Goal: Transaction & Acquisition: Purchase product/service

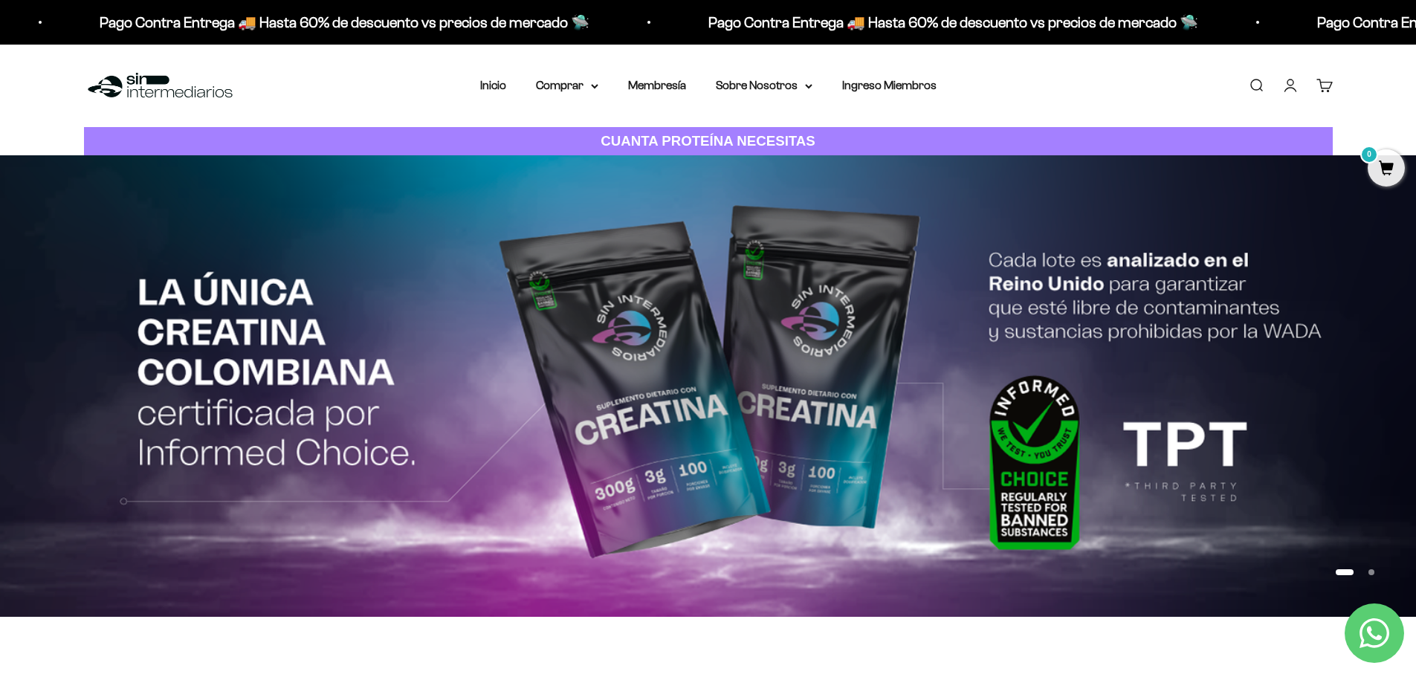
click at [1288, 88] on link "Iniciar sesión" at bounding box center [1290, 85] width 16 height 16
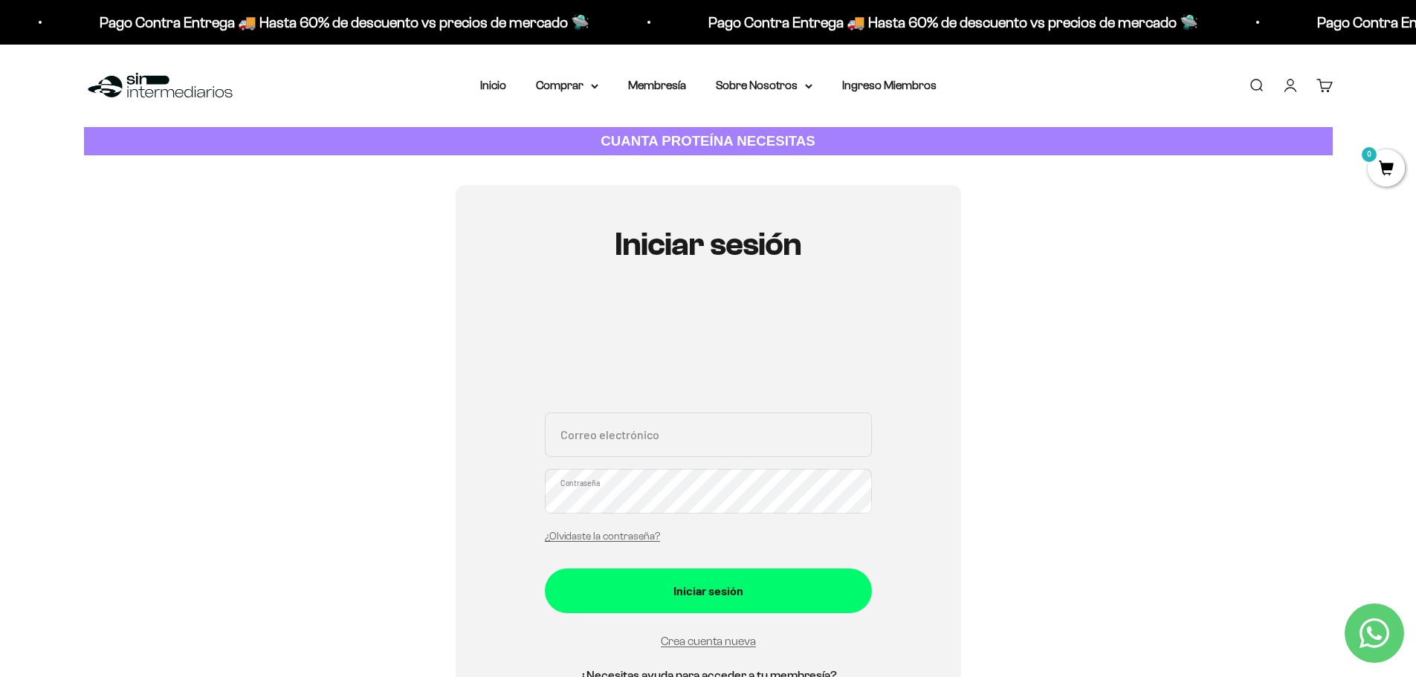
click at [649, 441] on input "Correo electrónico" at bounding box center [708, 434] width 327 height 45
type input "[PERSON_NAME][EMAIL_ADDRESS][DOMAIN_NAME]"
click at [545, 569] on button "Iniciar sesión" at bounding box center [708, 591] width 327 height 45
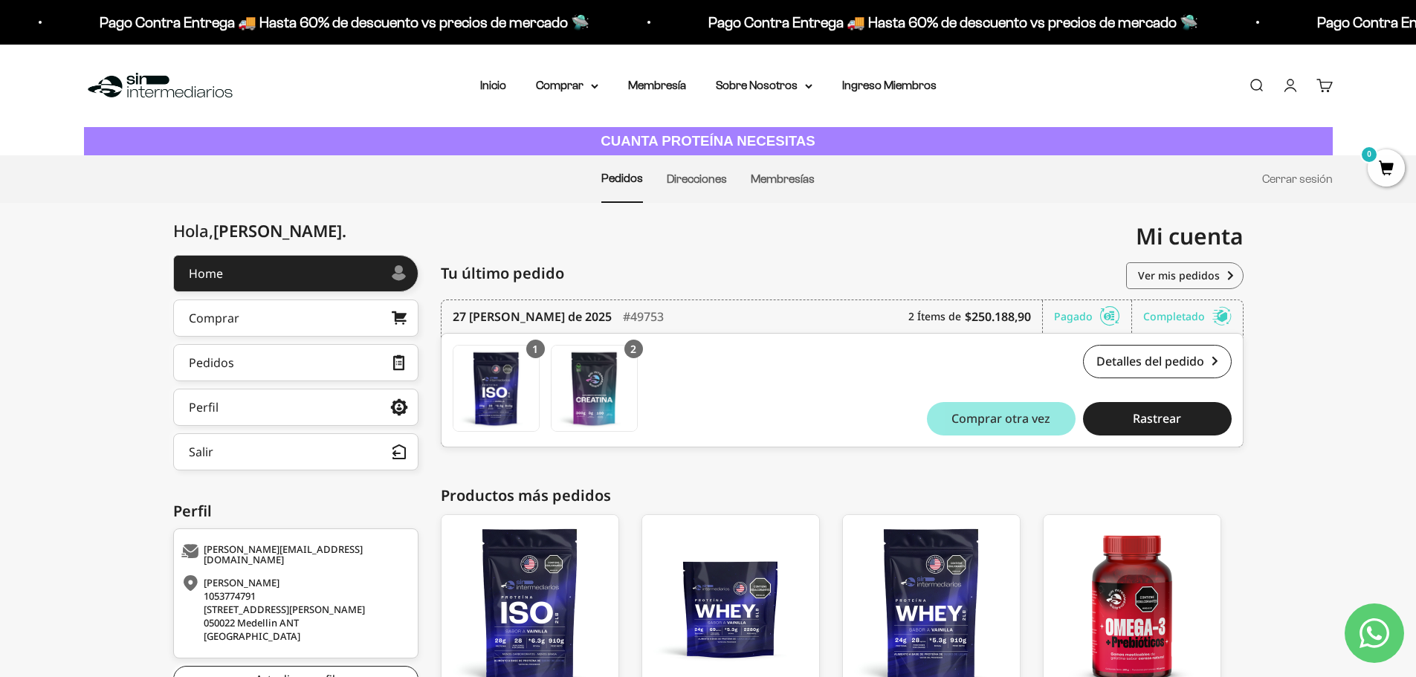
click at [957, 422] on span "Comprar otra vez" at bounding box center [1000, 418] width 99 height 12
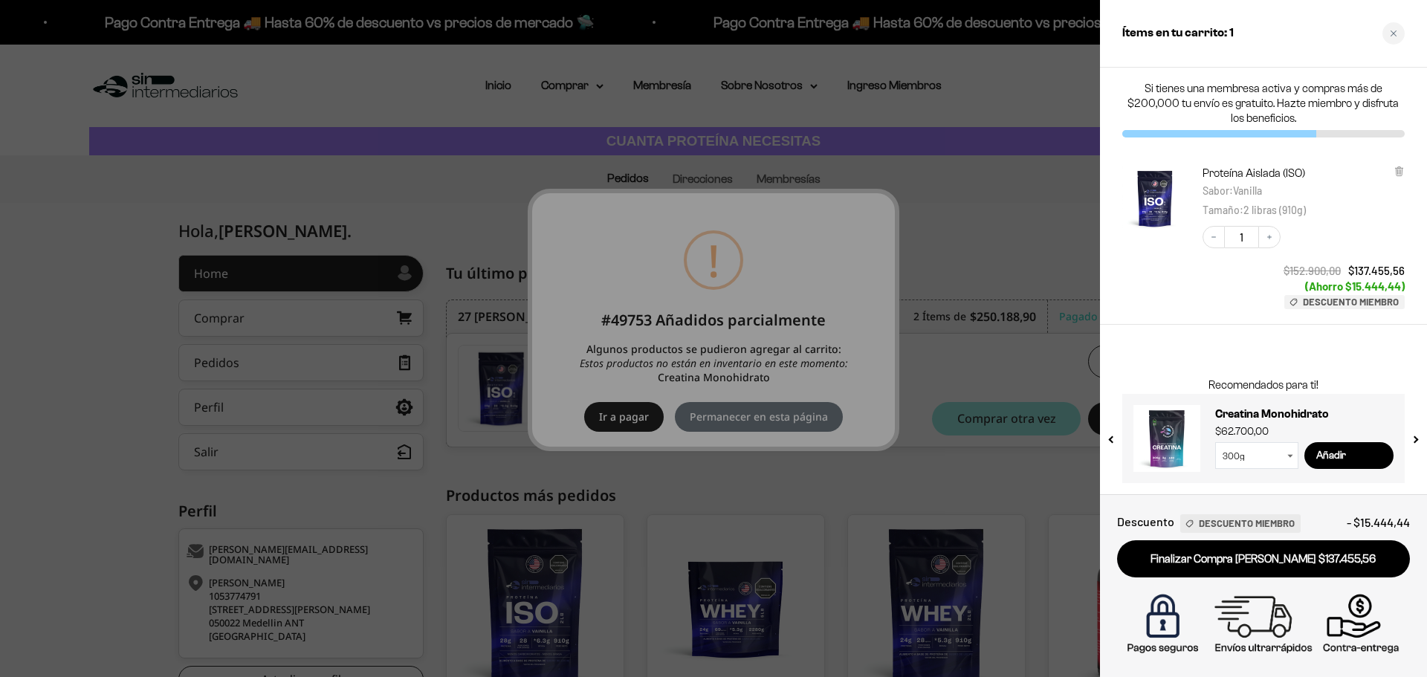
click at [627, 389] on div at bounding box center [713, 338] width 1427 height 677
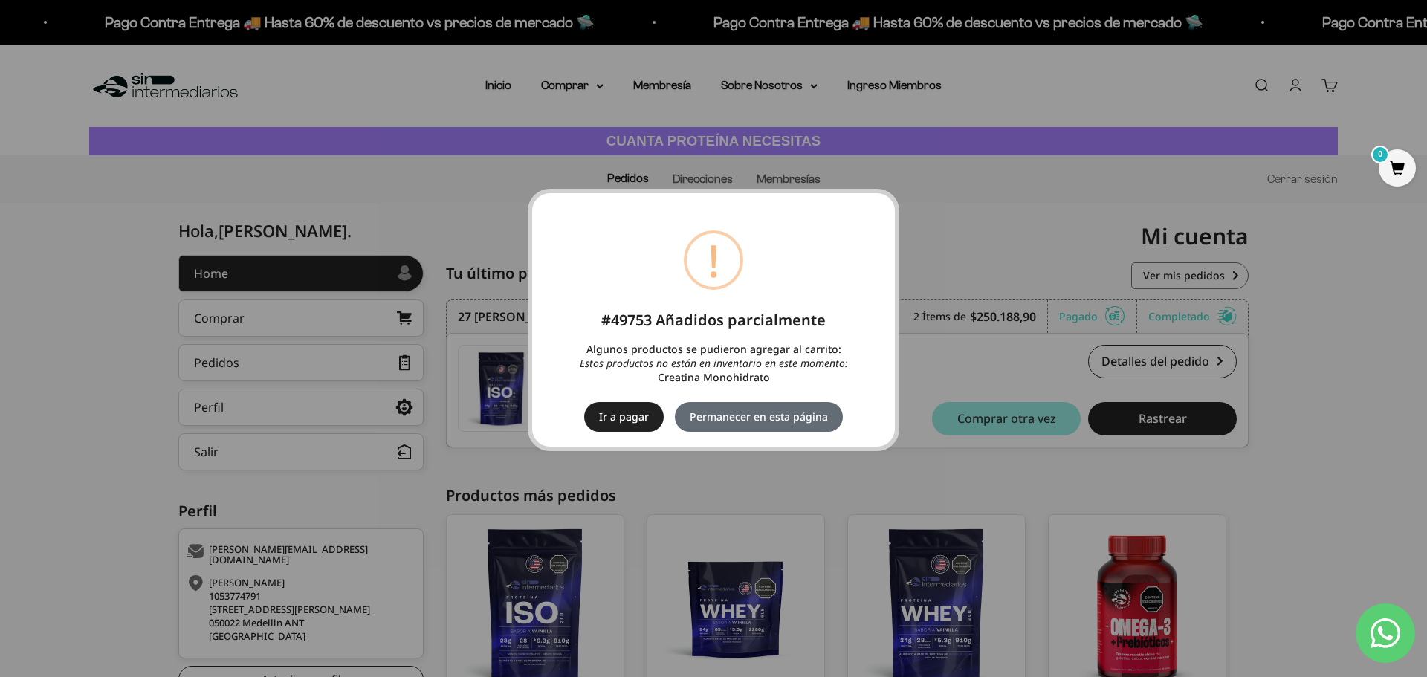
click at [774, 412] on button "Permanecer en esta página" at bounding box center [759, 417] width 168 height 30
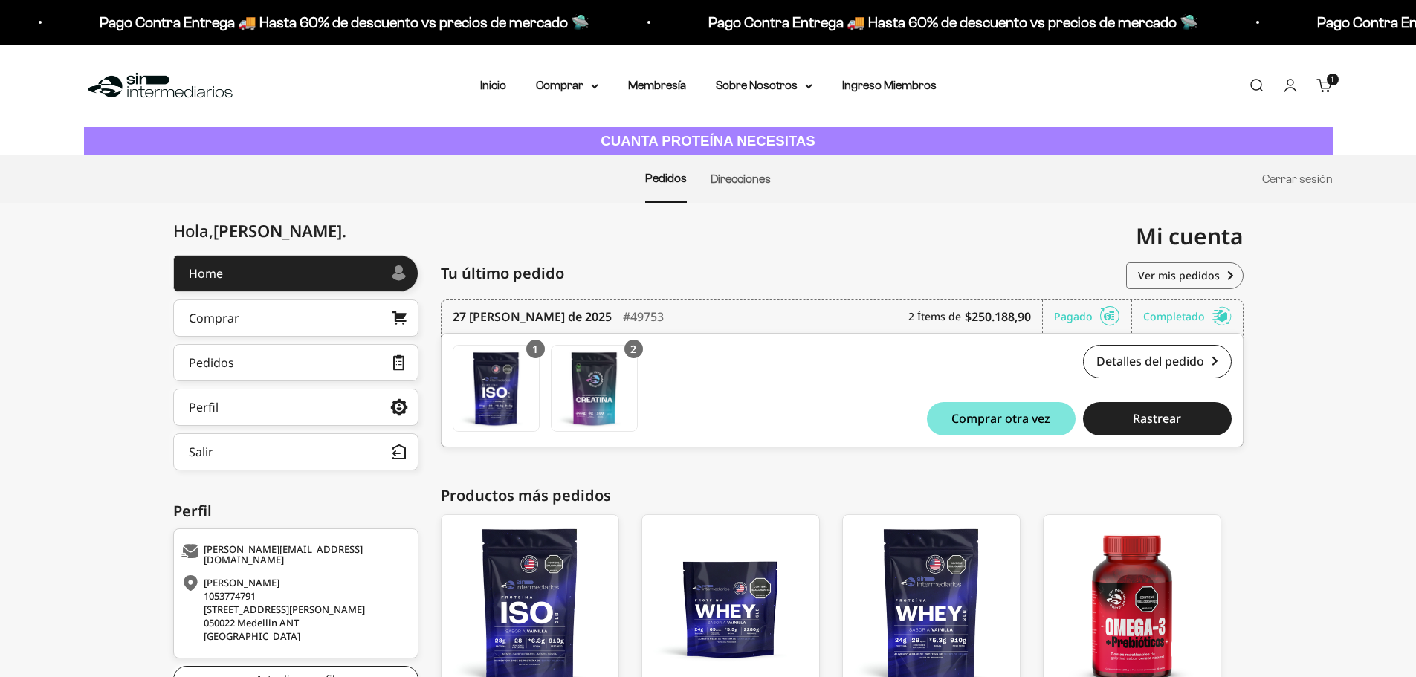
click at [1381, 169] on nav "Pedidos Direcciones Cerrar sesión" at bounding box center [708, 179] width 1416 height 48
click at [1381, 169] on span "1" at bounding box center [1385, 167] width 37 height 37
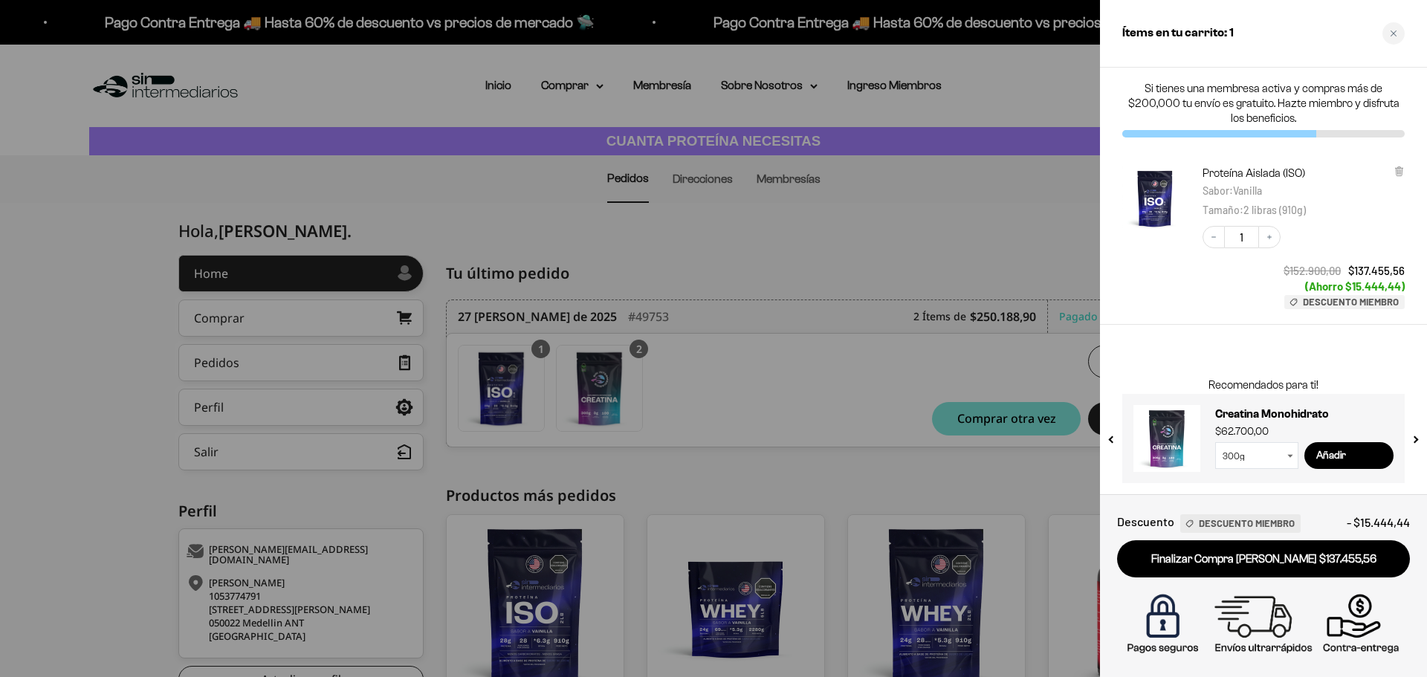
click at [797, 199] on div at bounding box center [713, 338] width 1427 height 677
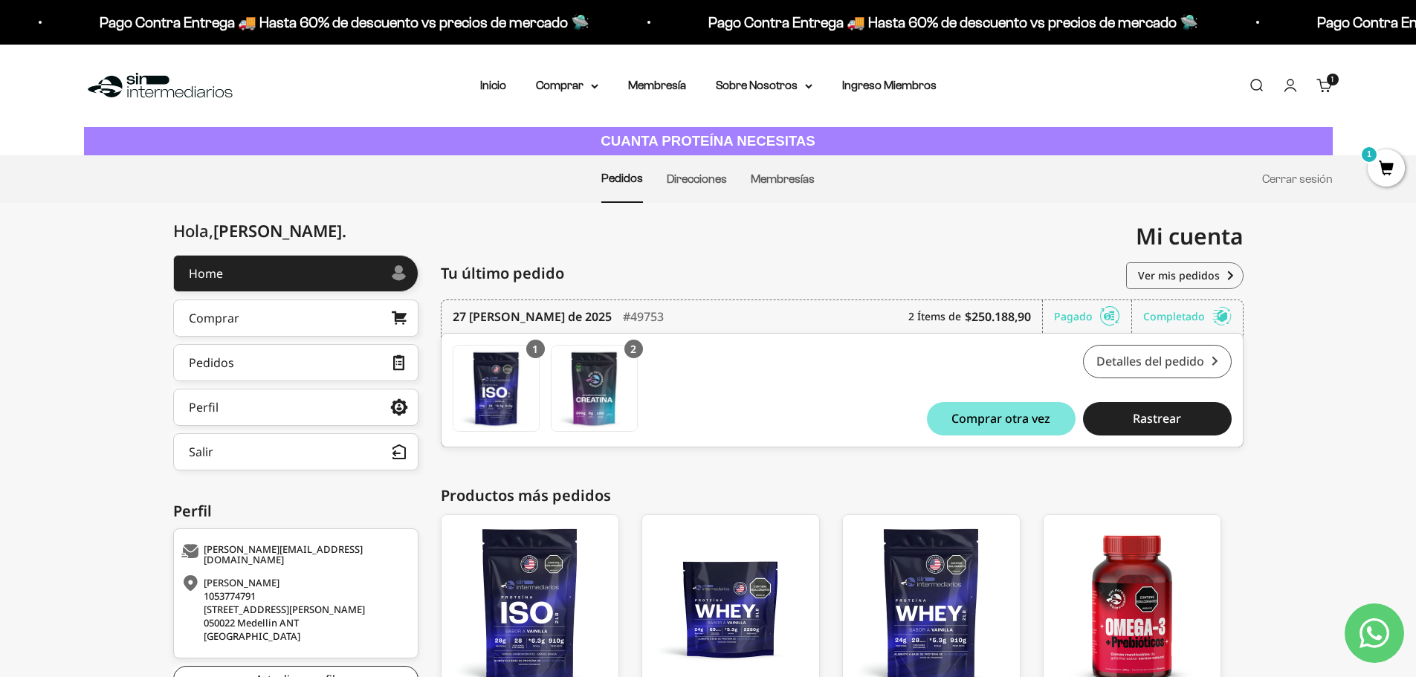
click at [1125, 367] on link "Detalles del pedido" at bounding box center [1157, 361] width 149 height 33
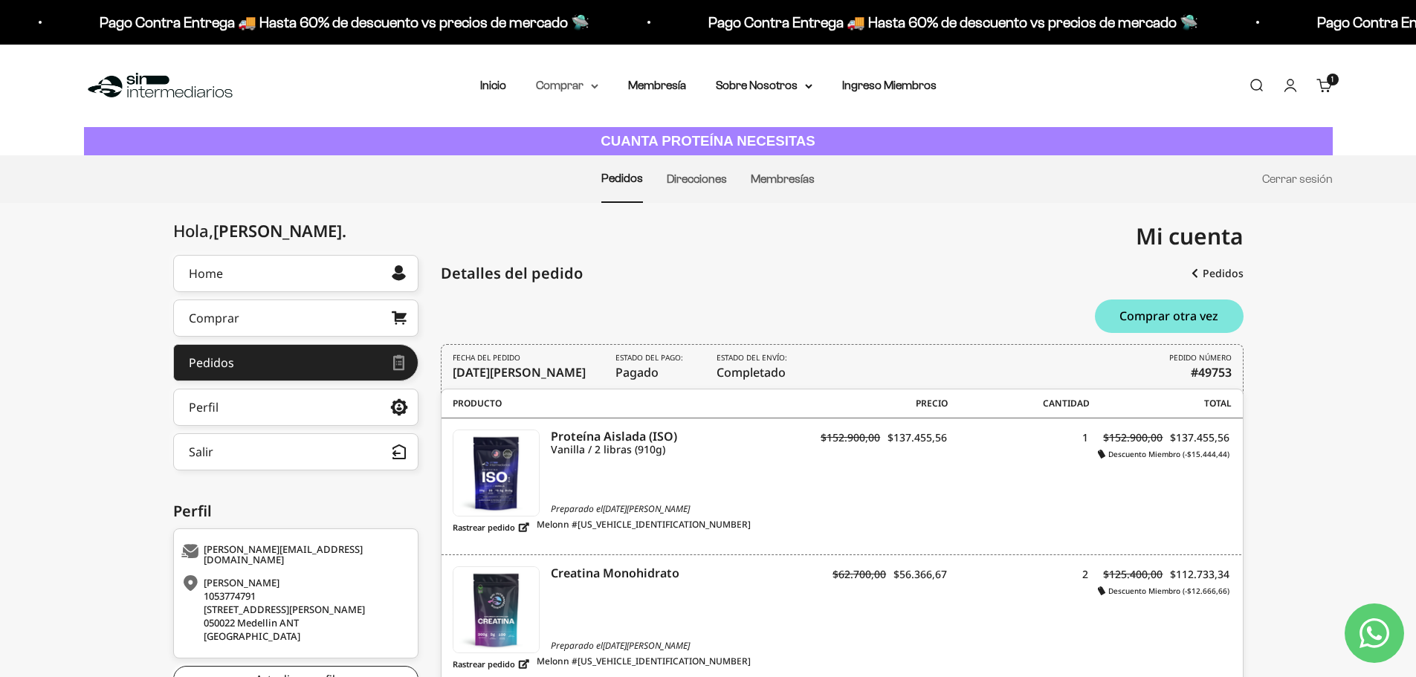
click at [597, 85] on icon at bounding box center [595, 86] width 6 height 3
click at [608, 126] on summary "Proteínas" at bounding box center [606, 132] width 123 height 19
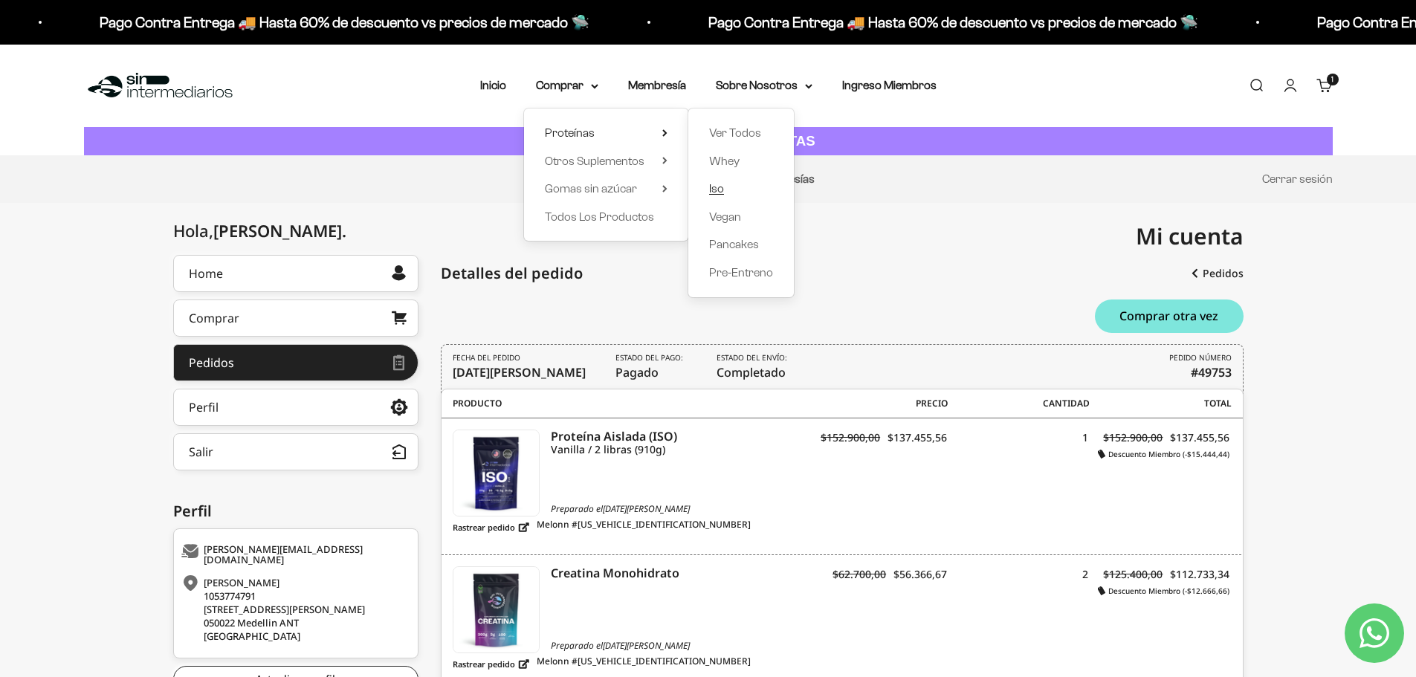
click at [722, 187] on span "Iso" at bounding box center [716, 188] width 15 height 13
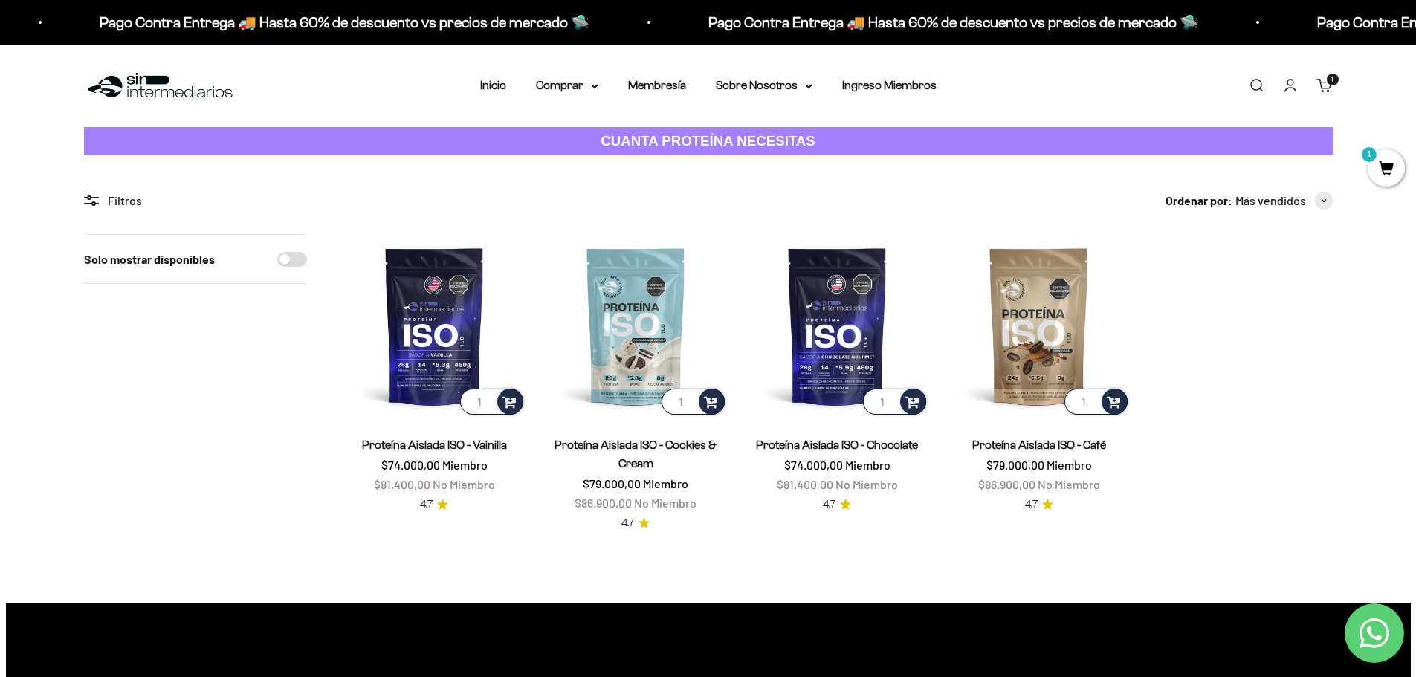
click at [1391, 168] on span "1" at bounding box center [1385, 167] width 37 height 37
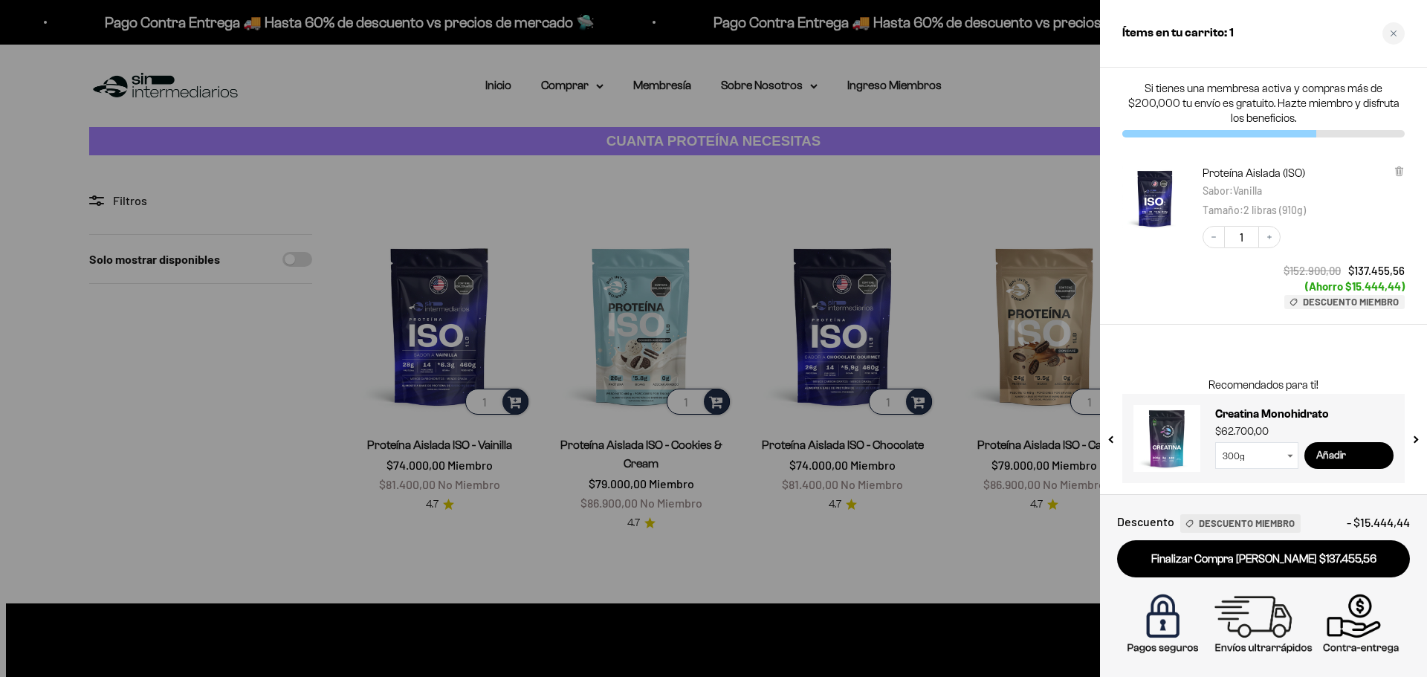
click at [1336, 455] on input "Añadir" at bounding box center [1348, 455] width 89 height 27
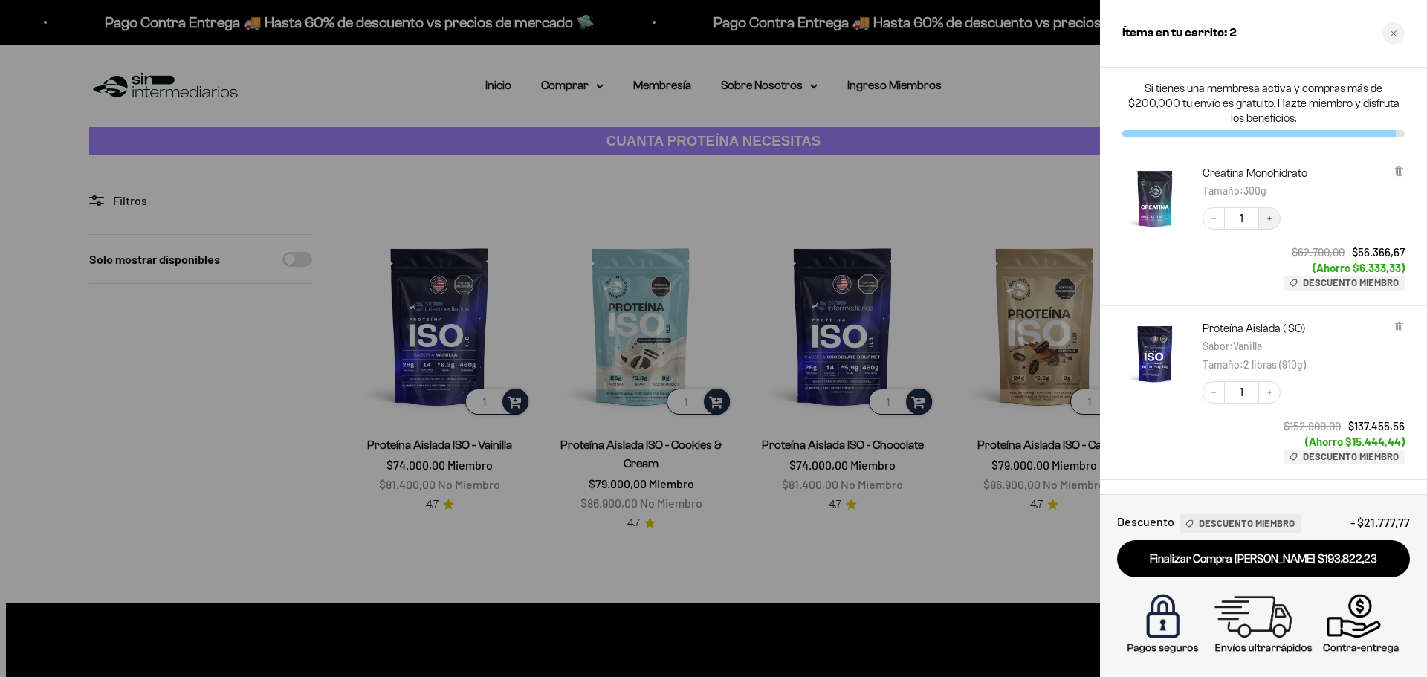
click at [1274, 215] on button "Increase quantity" at bounding box center [1269, 218] width 22 height 22
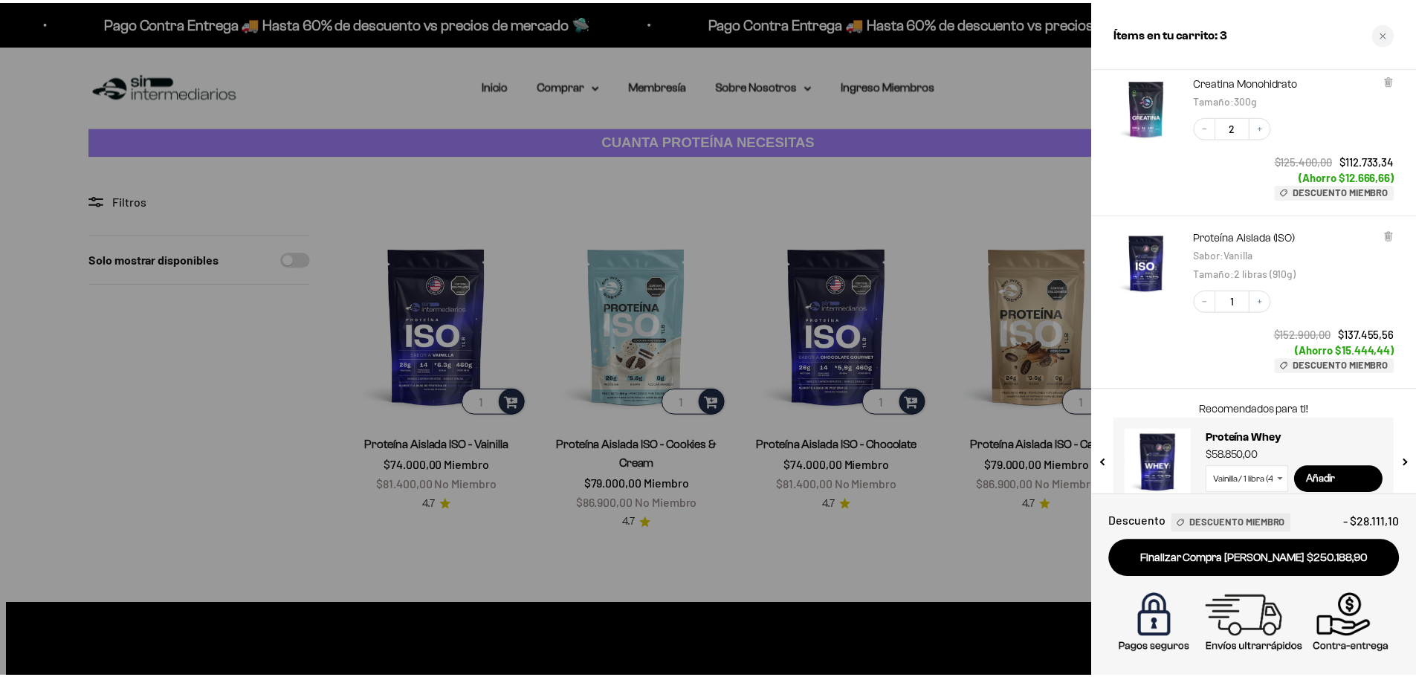
scroll to position [85, 0]
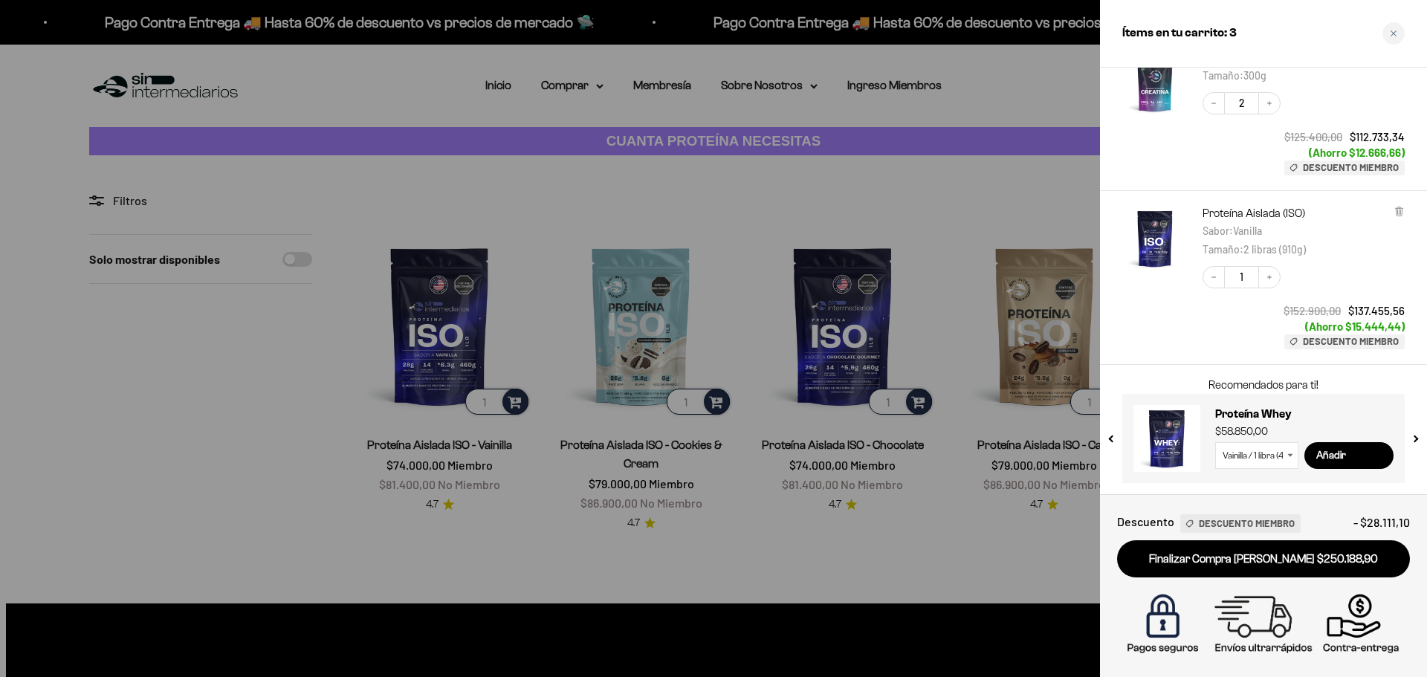
click at [981, 204] on div at bounding box center [713, 338] width 1427 height 677
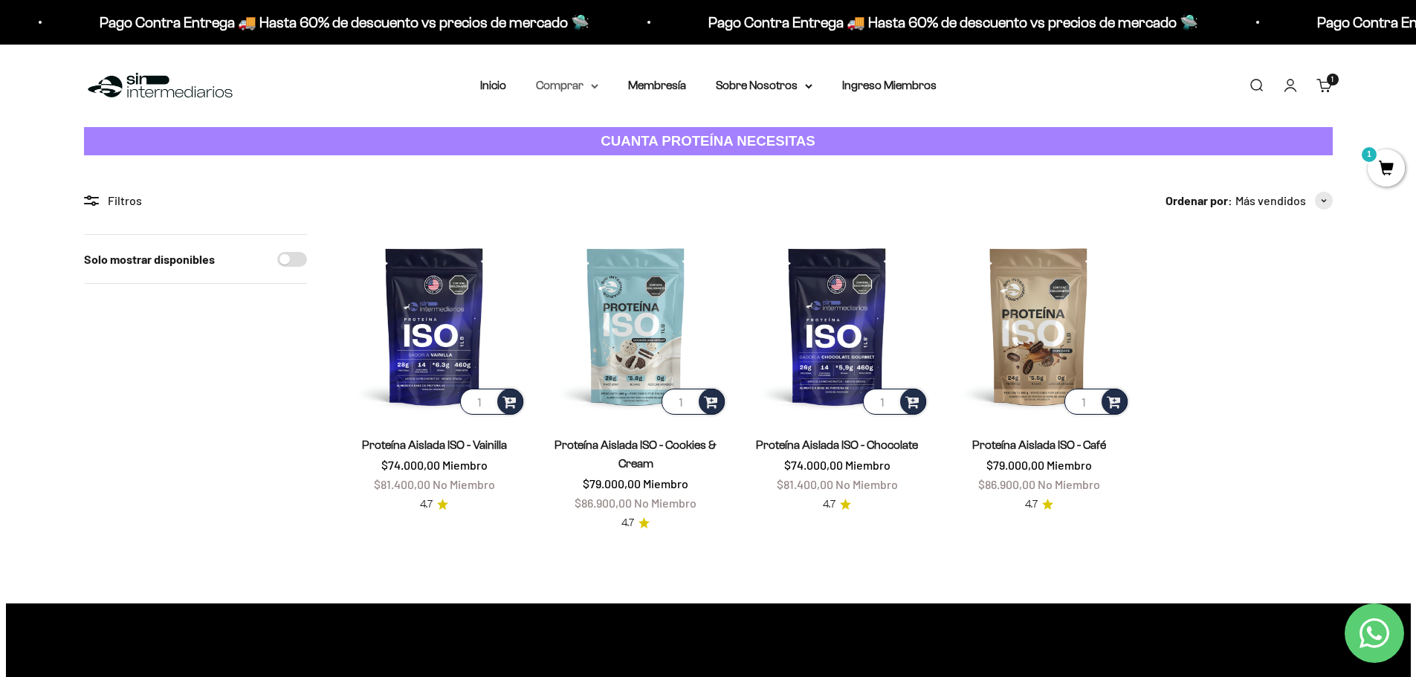
click at [591, 85] on icon at bounding box center [594, 86] width 7 height 5
click at [627, 132] on summary "Proteínas" at bounding box center [606, 132] width 123 height 19
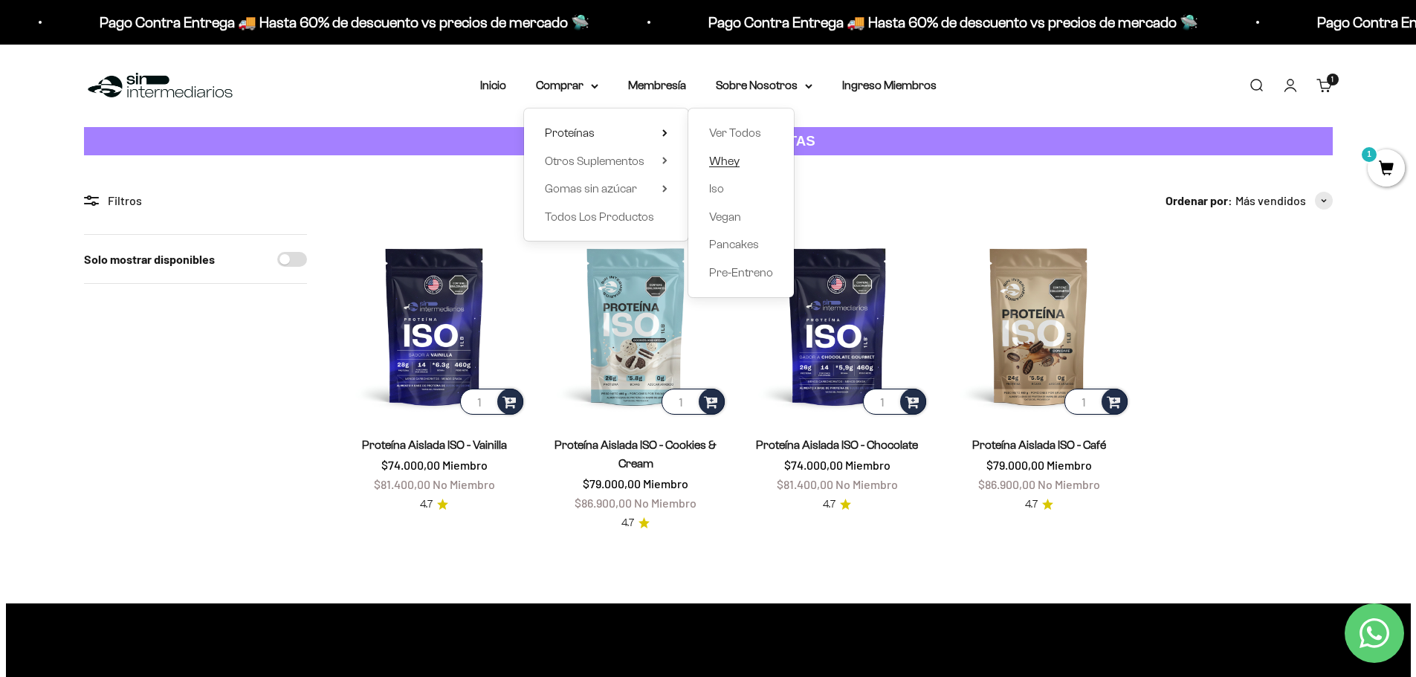
click at [727, 164] on span "Whey" at bounding box center [724, 161] width 30 height 13
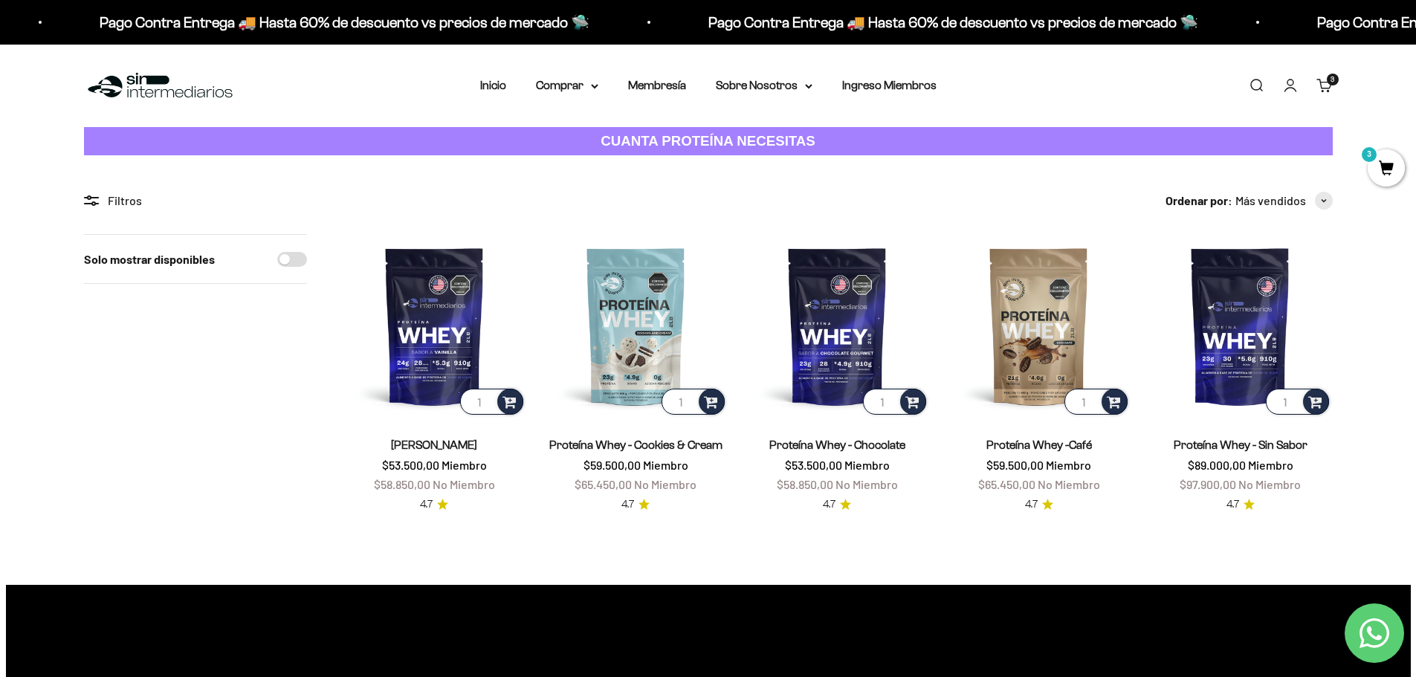
click at [1330, 84] on cart-count "3 artículos 3" at bounding box center [1333, 80] width 12 height 12
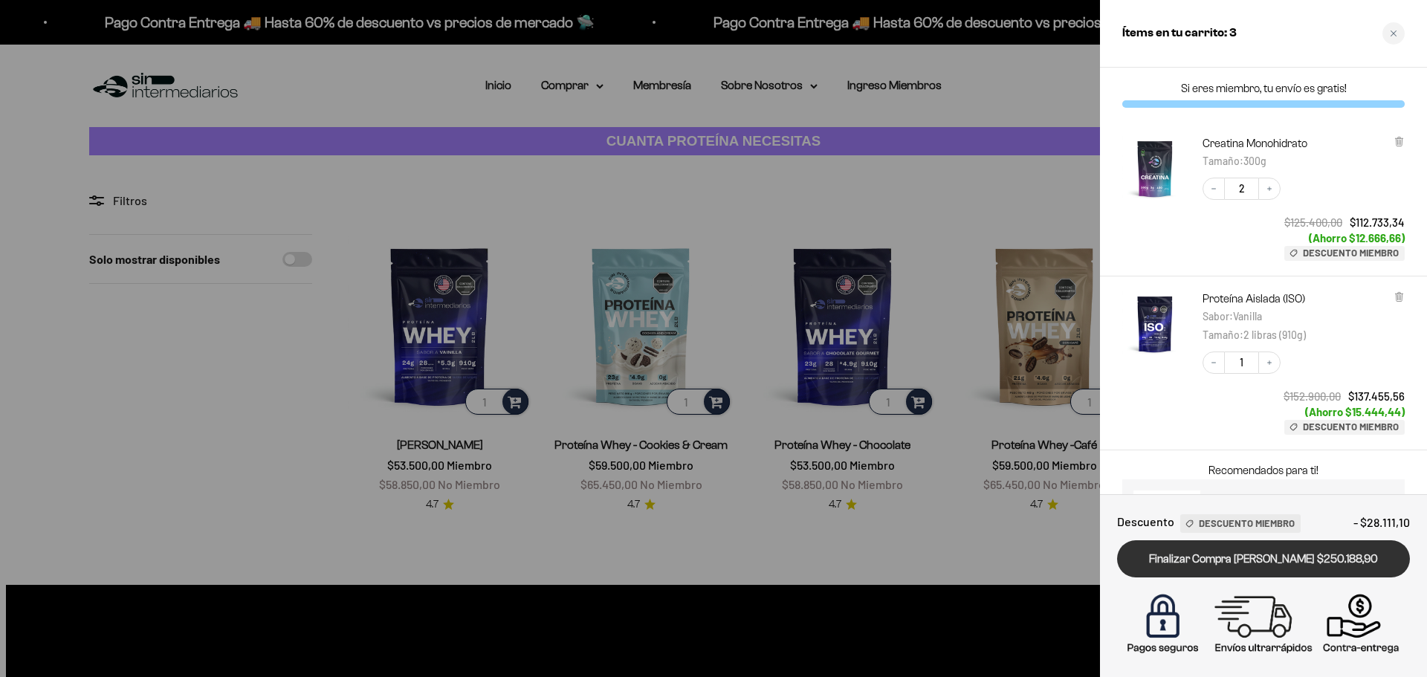
click at [1220, 561] on link "Finalizar Compra [PERSON_NAME] $250.188,90" at bounding box center [1263, 559] width 293 height 38
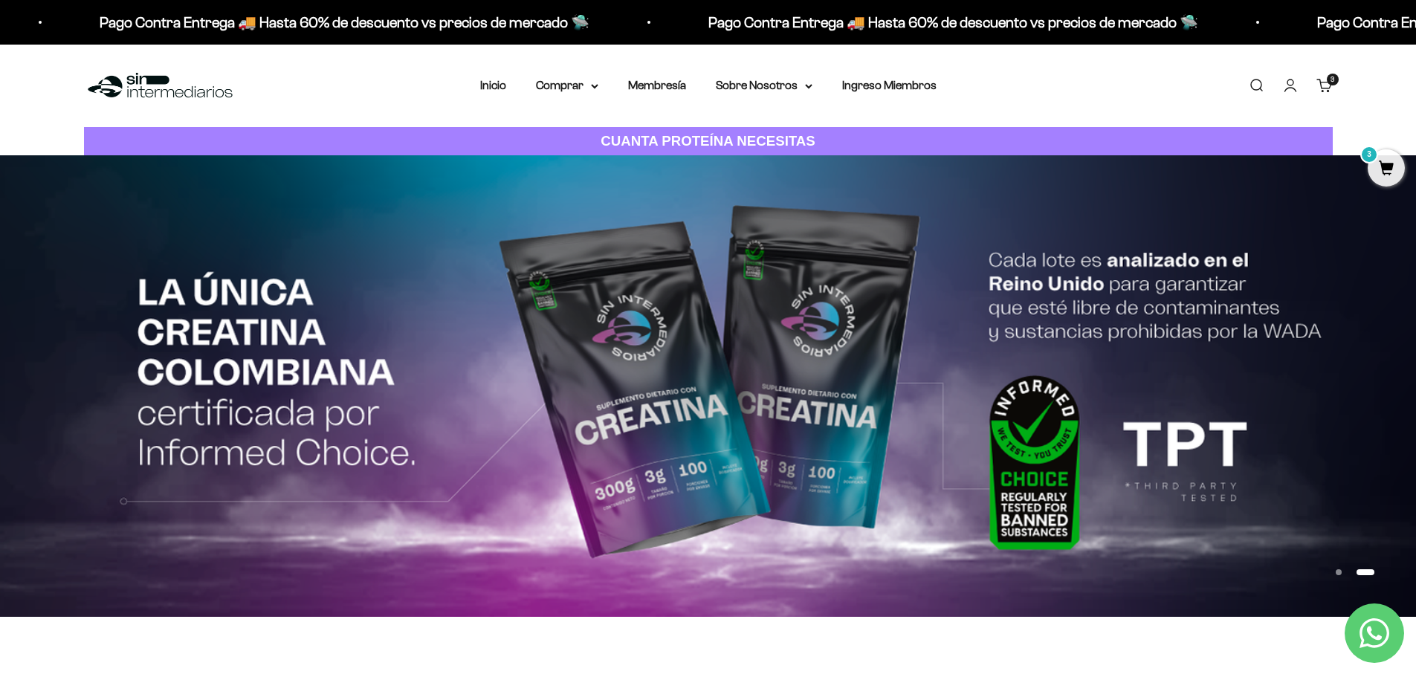
click at [1290, 88] on link "Cuenta" at bounding box center [1290, 85] width 16 height 16
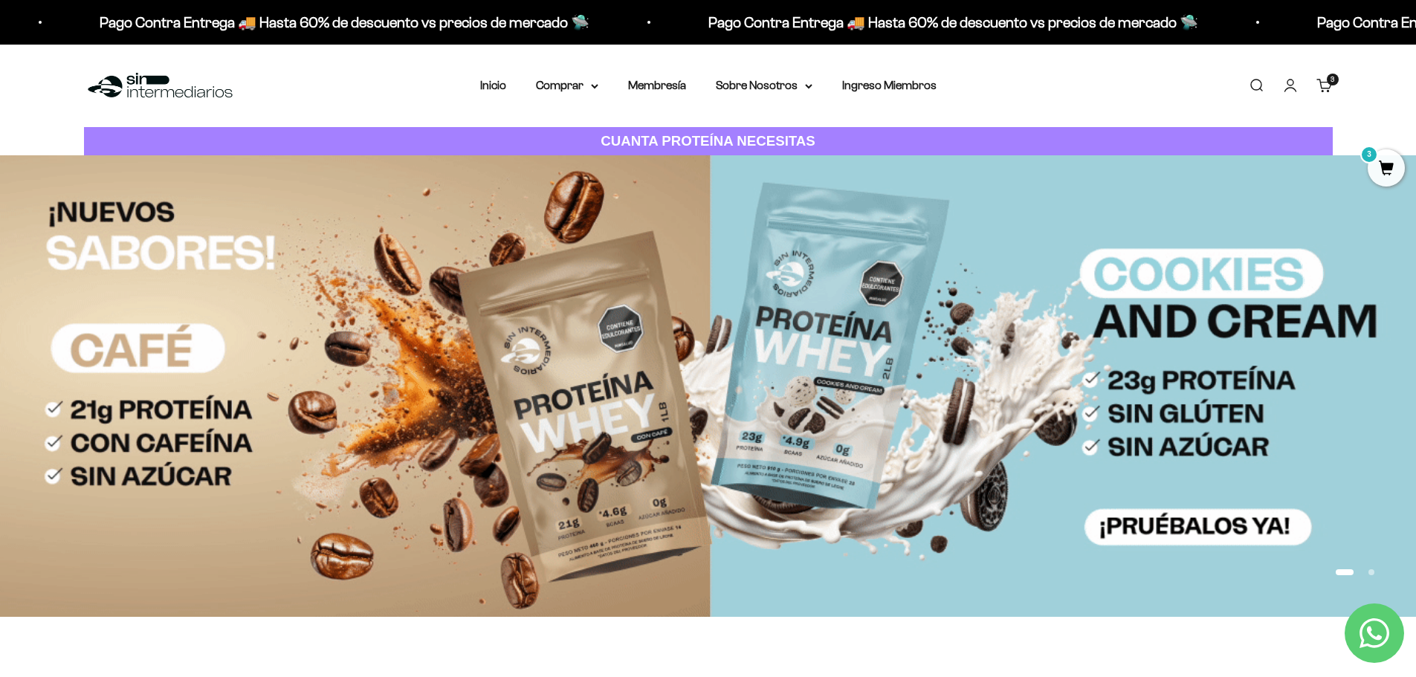
click at [1285, 84] on link "Cuenta" at bounding box center [1290, 85] width 16 height 16
